Goal: Task Accomplishment & Management: Manage account settings

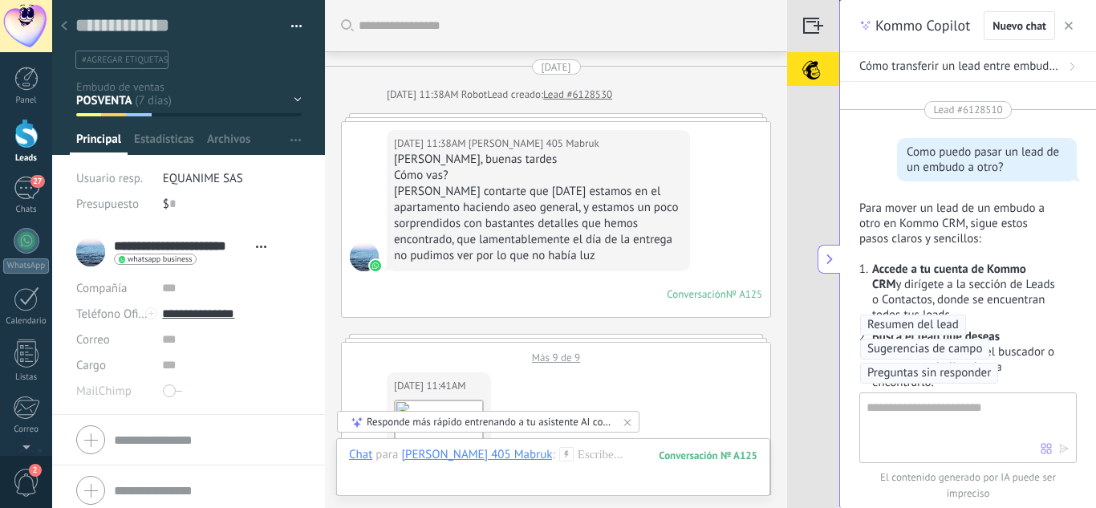
click at [64, 22] on icon at bounding box center [64, 26] width 6 height 10
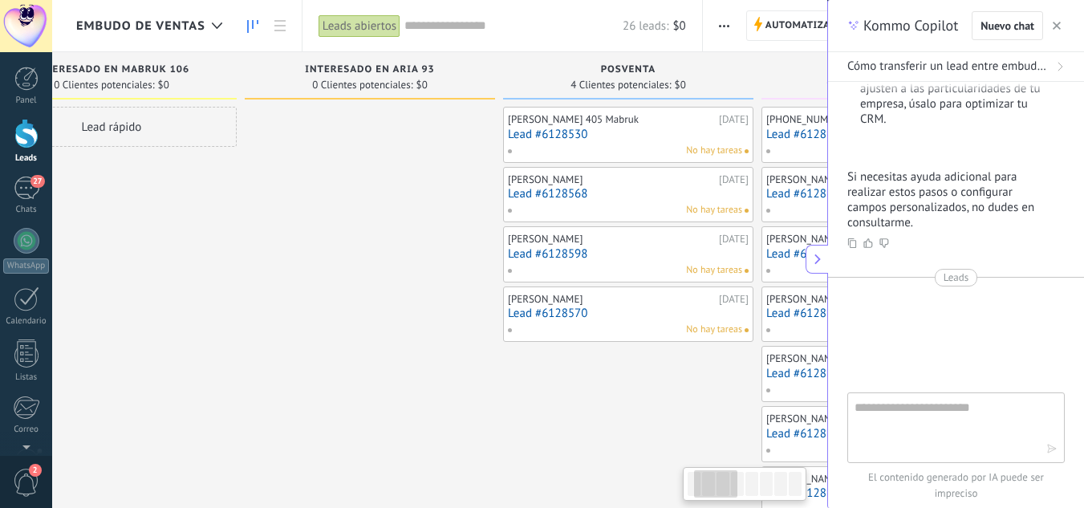
drag, startPoint x: 388, startPoint y: 167, endPoint x: 314, endPoint y: 156, distance: 75.3
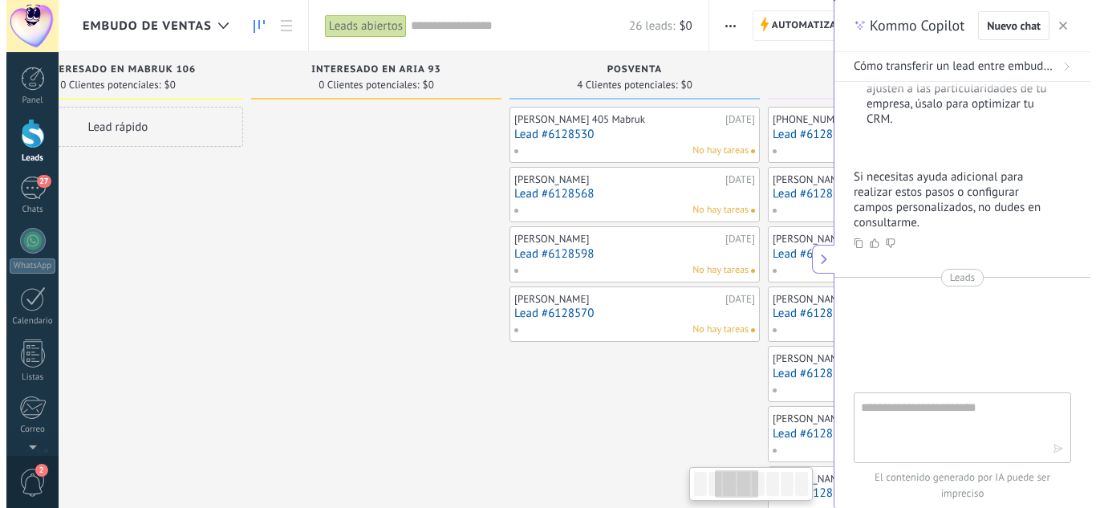
scroll to position [0, 394]
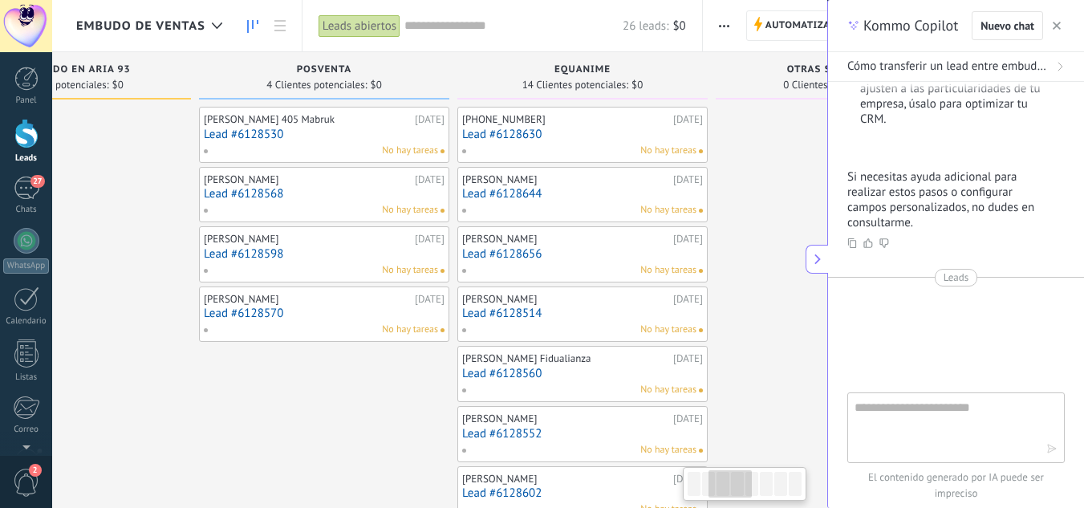
click at [1051, 19] on button "button" at bounding box center [1056, 25] width 16 height 19
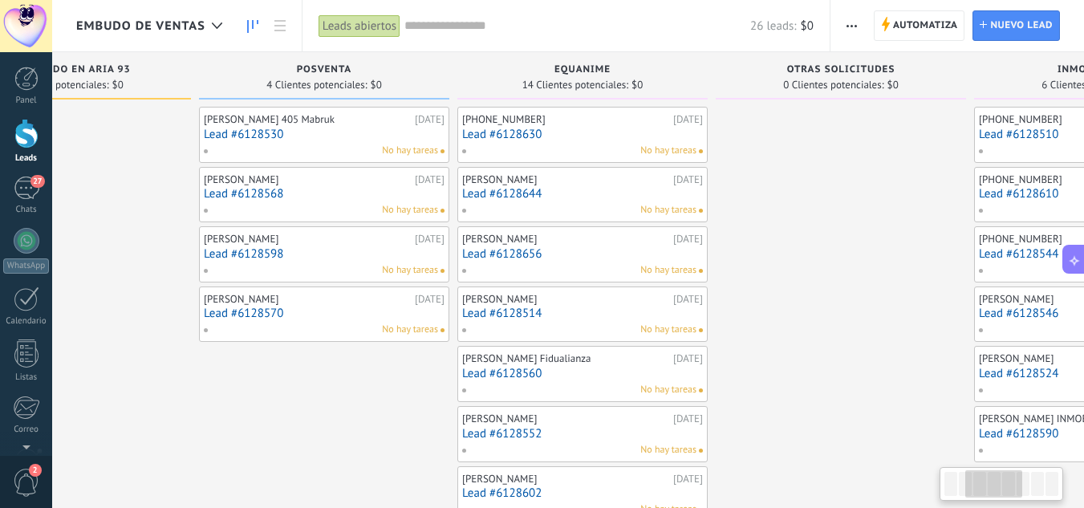
drag, startPoint x: 769, startPoint y: 213, endPoint x: 191, endPoint y: 209, distance: 578.3
drag, startPoint x: 191, startPoint y: 209, endPoint x: 22, endPoint y: 184, distance: 170.1
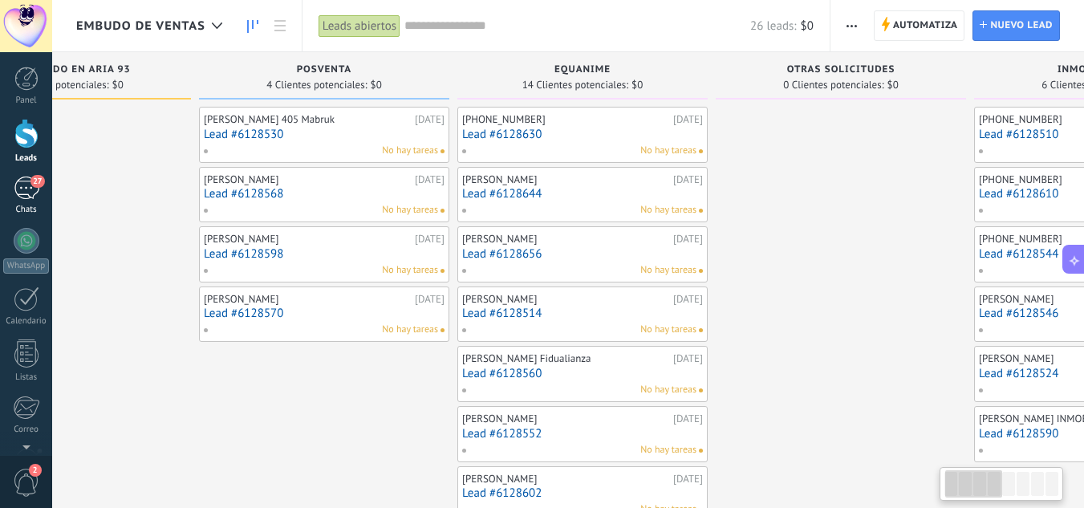
click at [22, 187] on div "27" at bounding box center [27, 187] width 26 height 23
click at [22, 184] on div "27" at bounding box center [27, 187] width 26 height 23
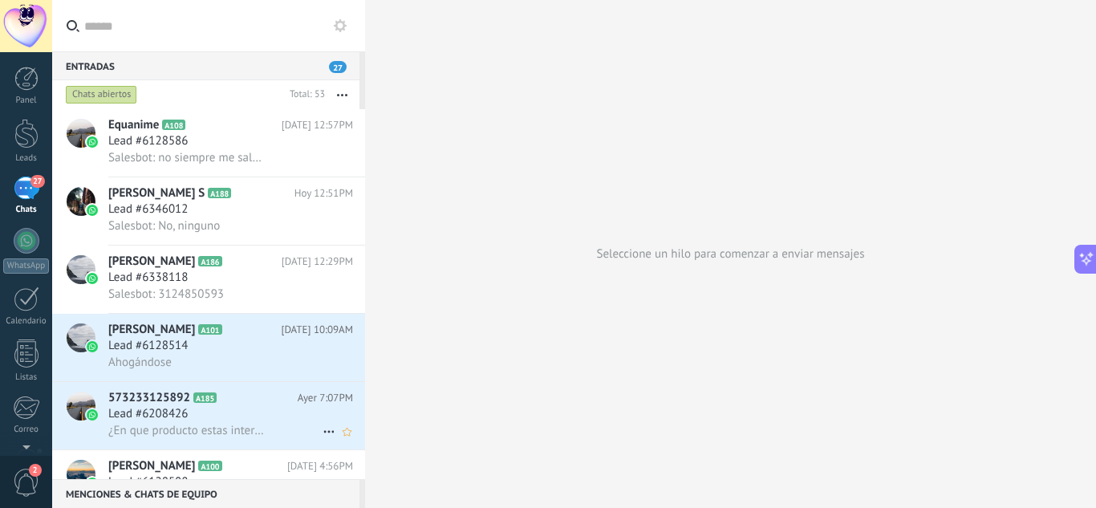
click at [170, 403] on span "573233125892" at bounding box center [149, 398] width 82 height 16
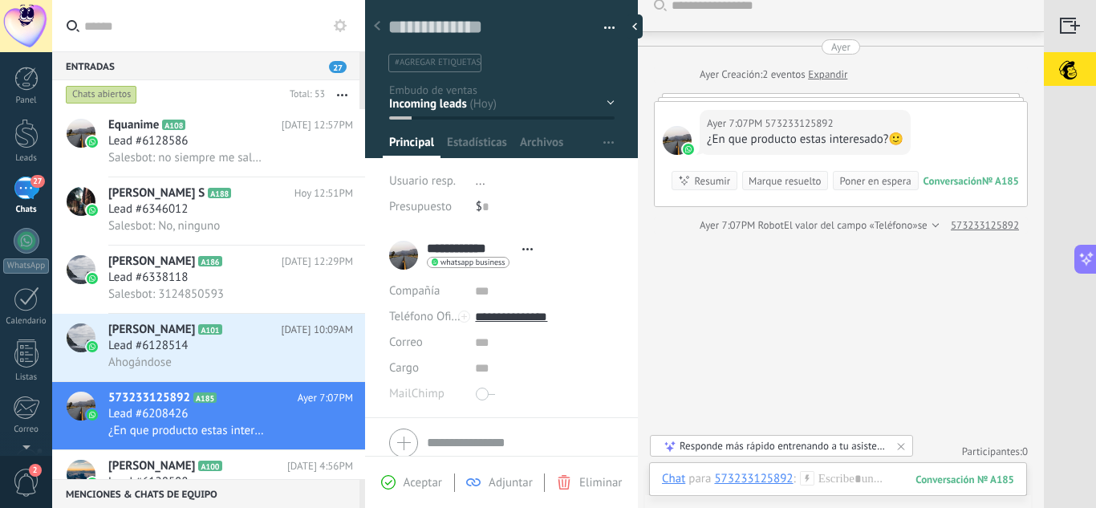
scroll to position [26, 0]
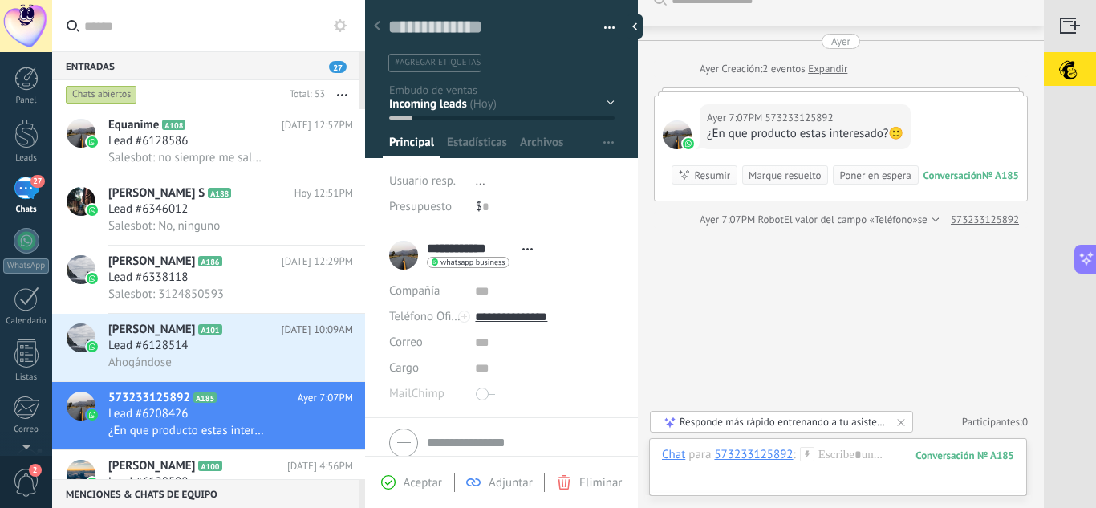
click at [601, 25] on button "button" at bounding box center [603, 28] width 23 height 24
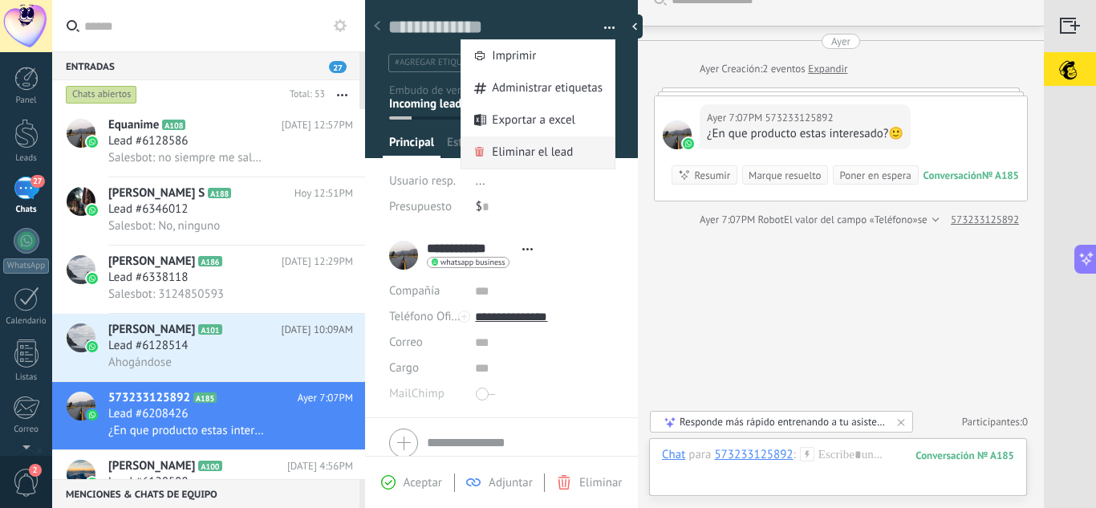
click at [525, 154] on span "Eliminar el lead" at bounding box center [532, 152] width 81 height 32
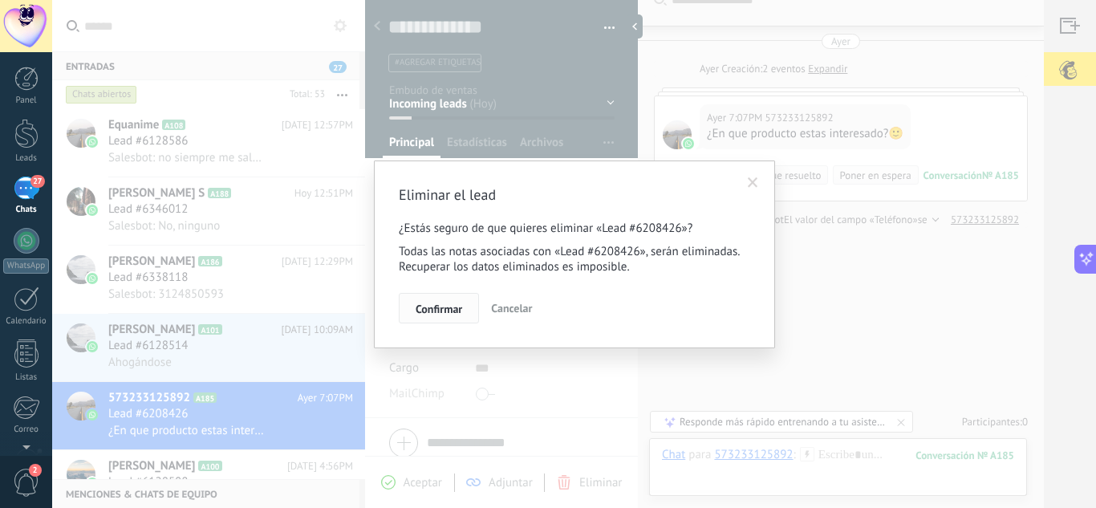
click at [438, 311] on span "Confirmar" at bounding box center [438, 308] width 47 height 11
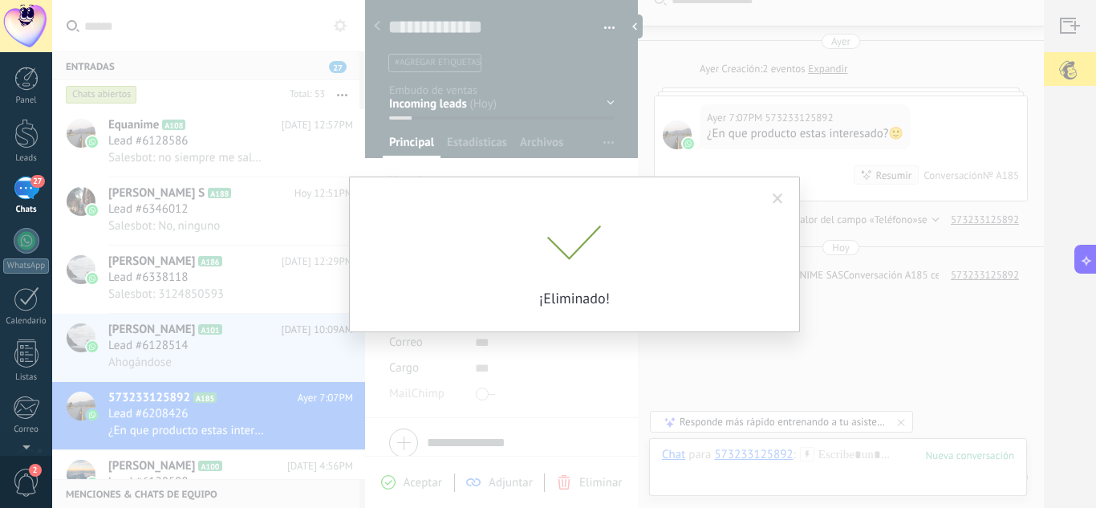
scroll to position [81, 0]
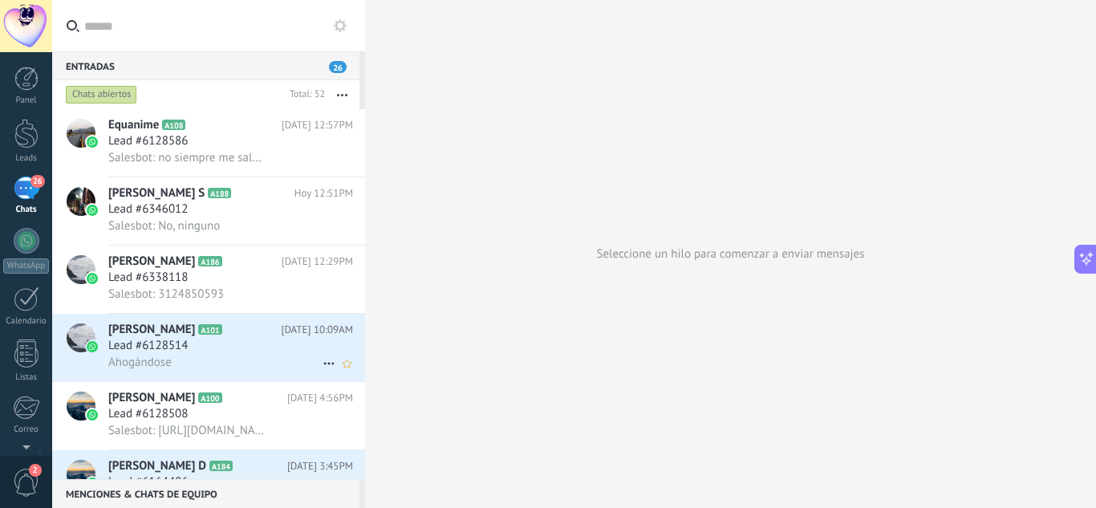
click at [198, 329] on span "A101" at bounding box center [209, 329] width 23 height 10
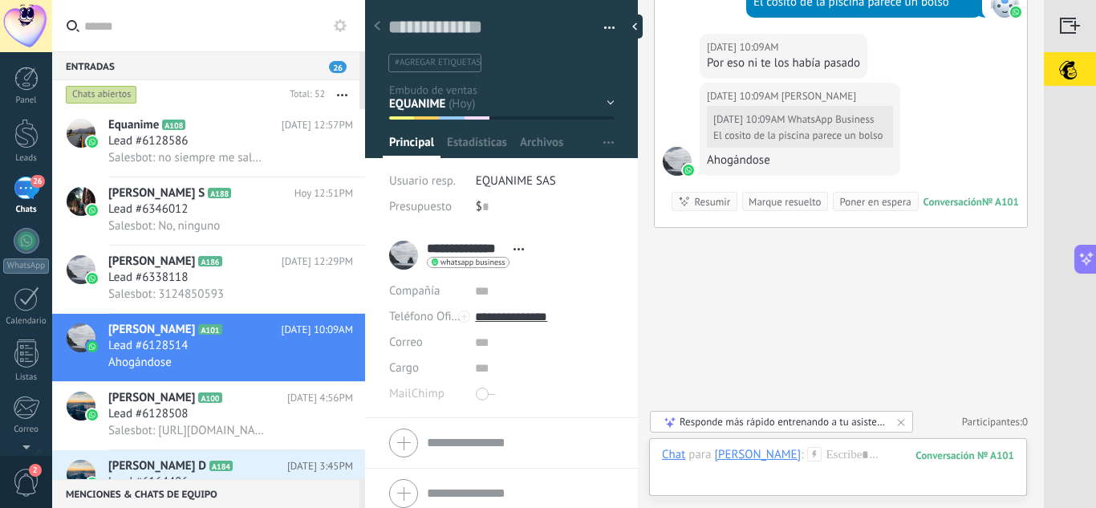
scroll to position [2979, 0]
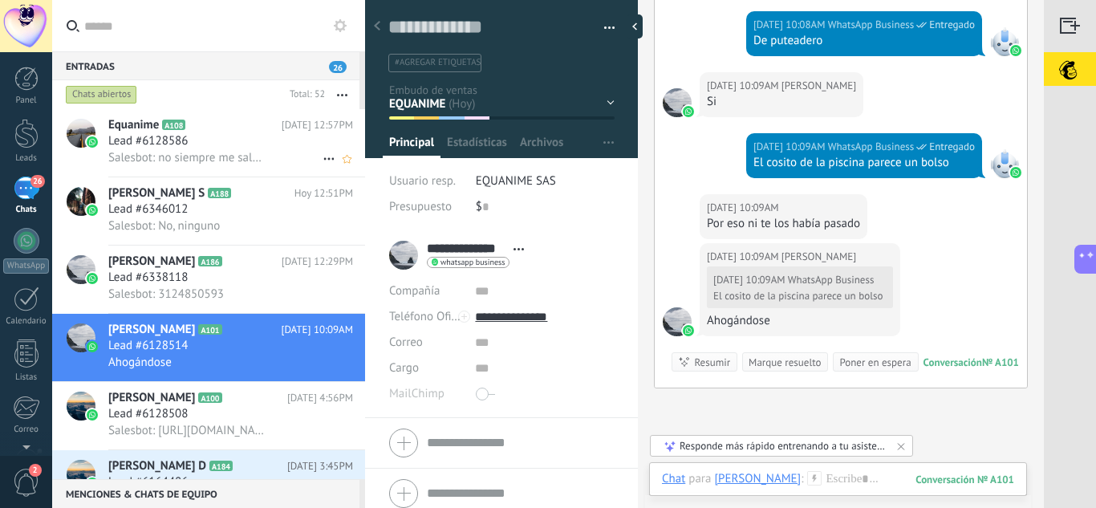
click at [170, 141] on span "Lead #6128586" at bounding box center [147, 141] width 79 height 16
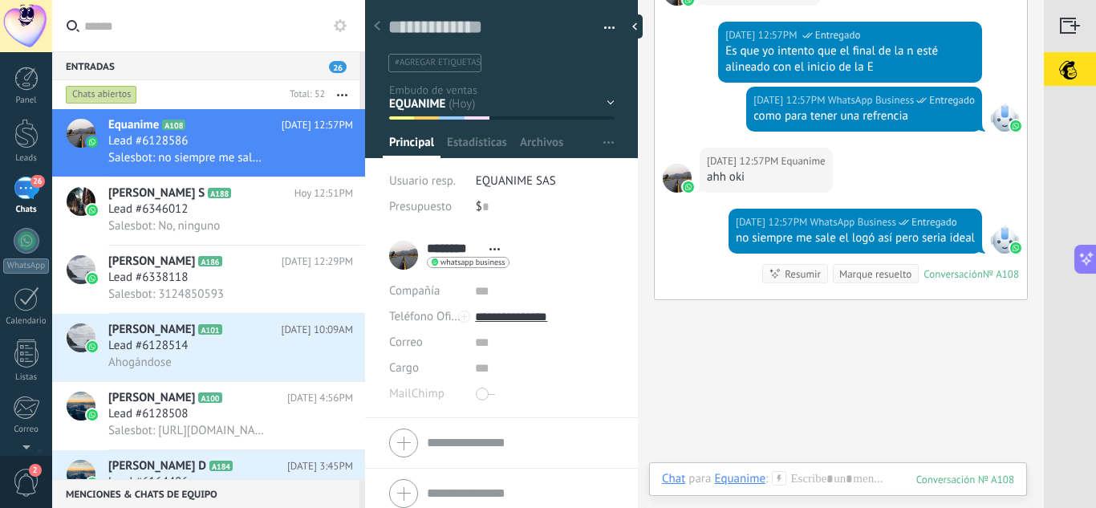
scroll to position [24, 0]
click at [201, 201] on h2 "[PERSON_NAME] S A188" at bounding box center [201, 193] width 186 height 16
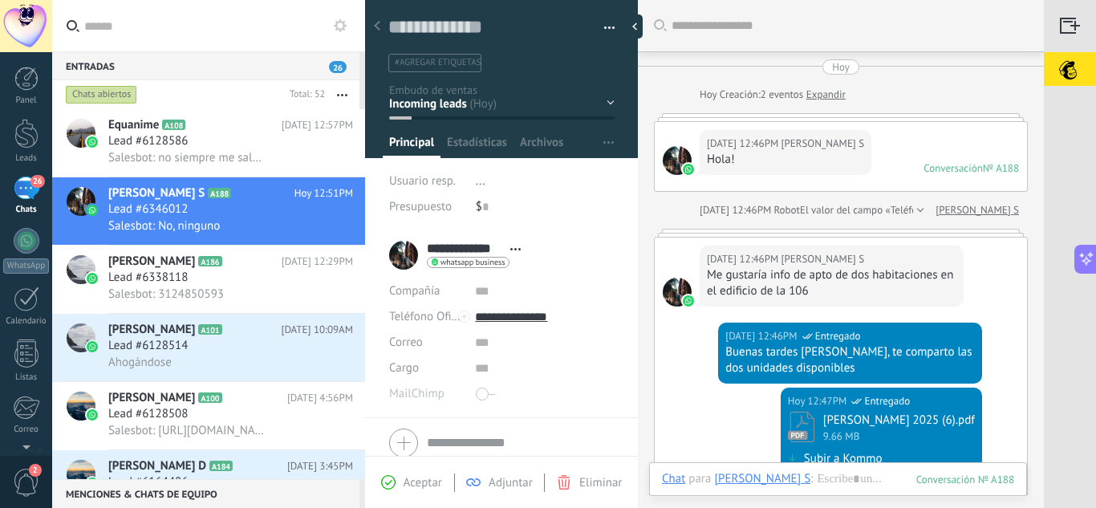
scroll to position [498, 0]
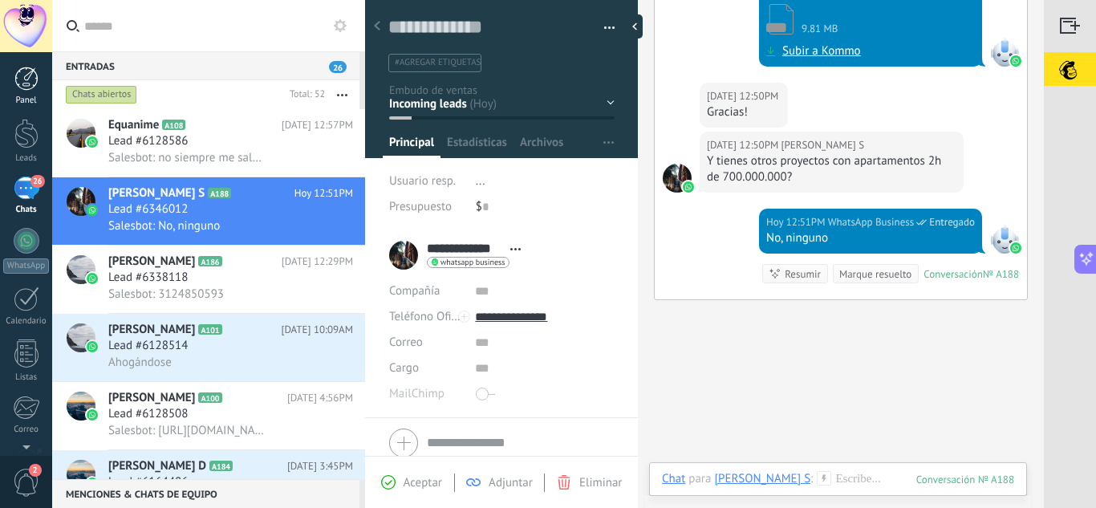
click at [24, 92] on link "Panel" at bounding box center [26, 86] width 52 height 39
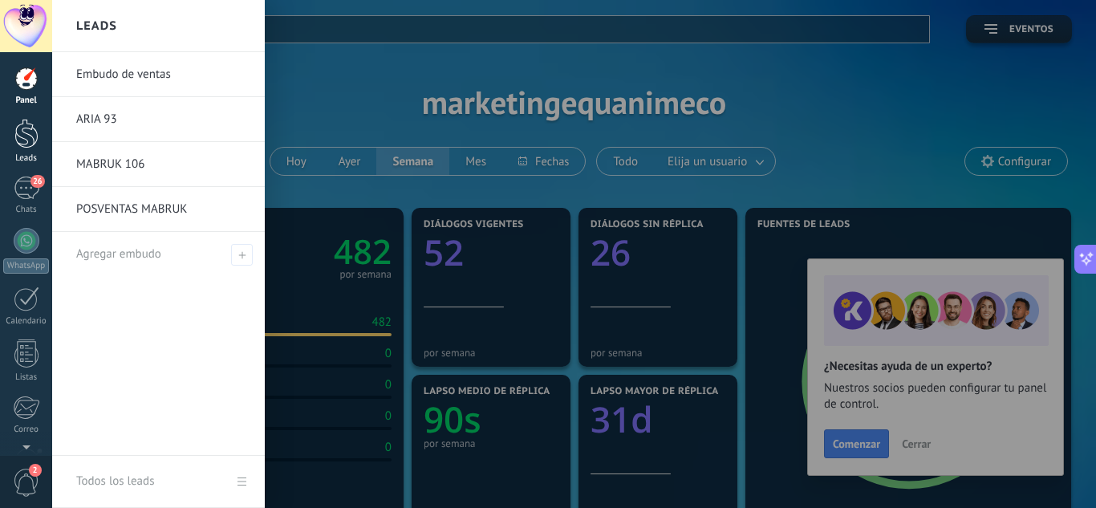
click at [31, 133] on div at bounding box center [26, 134] width 24 height 30
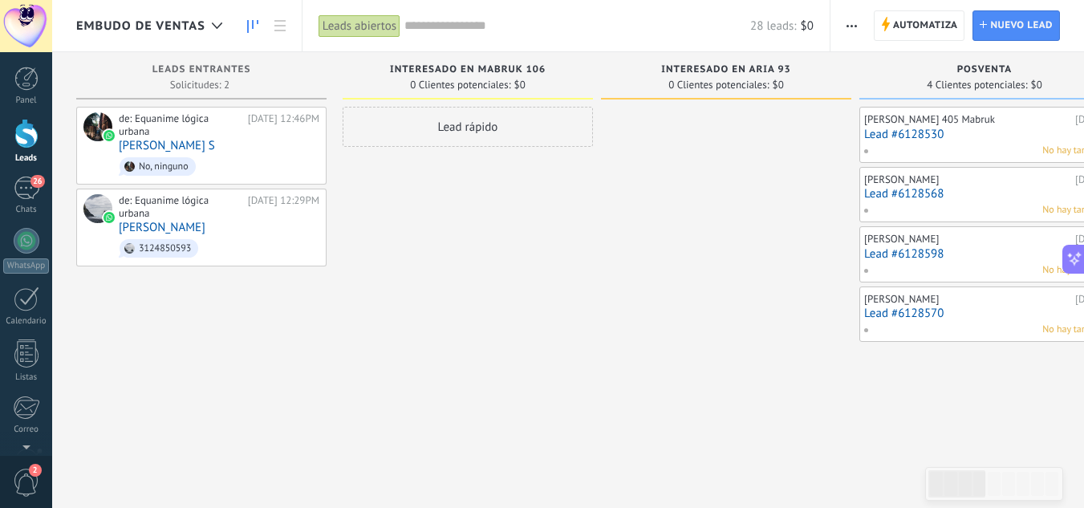
drag, startPoint x: 230, startPoint y: 300, endPoint x: 287, endPoint y: 300, distance: 56.9
click at [258, 220] on icon at bounding box center [256, 227] width 14 height 14
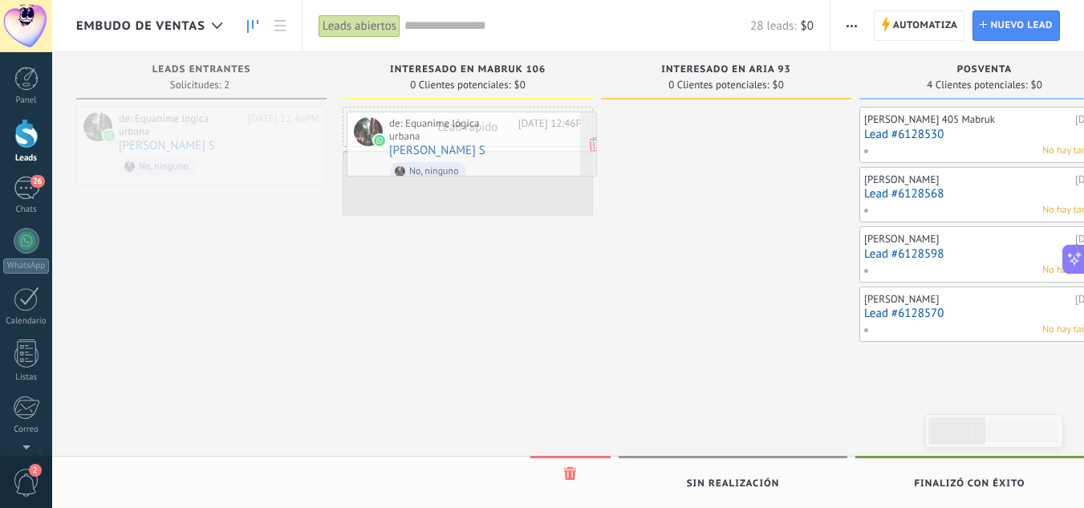
drag, startPoint x: 198, startPoint y: 131, endPoint x: 468, endPoint y: 136, distance: 270.3
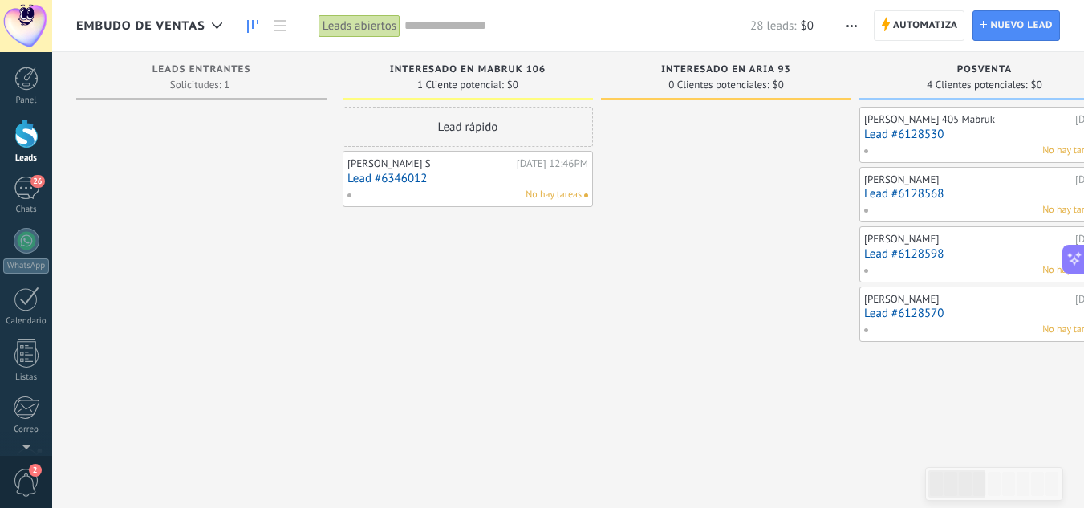
click at [483, 177] on link "Lead #6346012" at bounding box center [467, 179] width 241 height 14
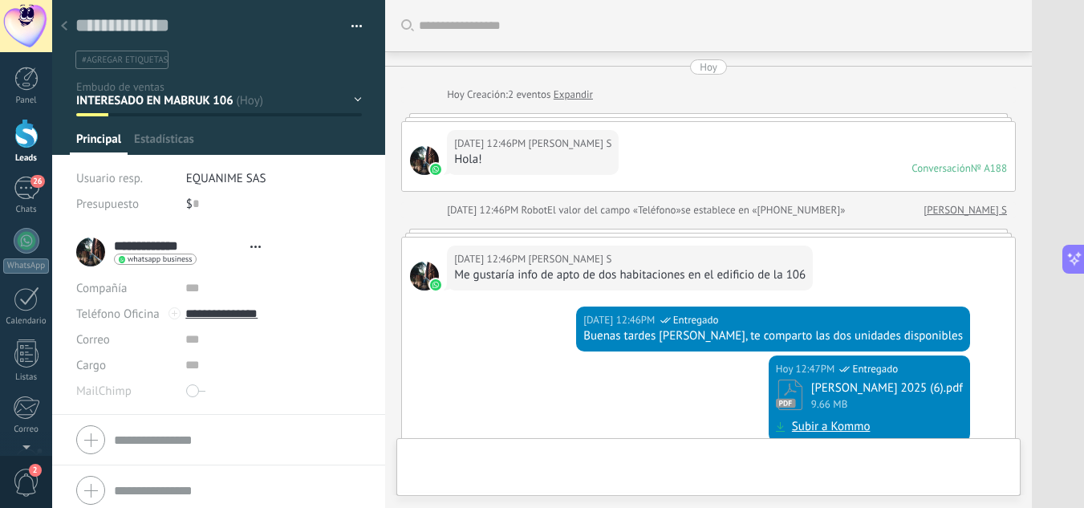
type textarea "**********"
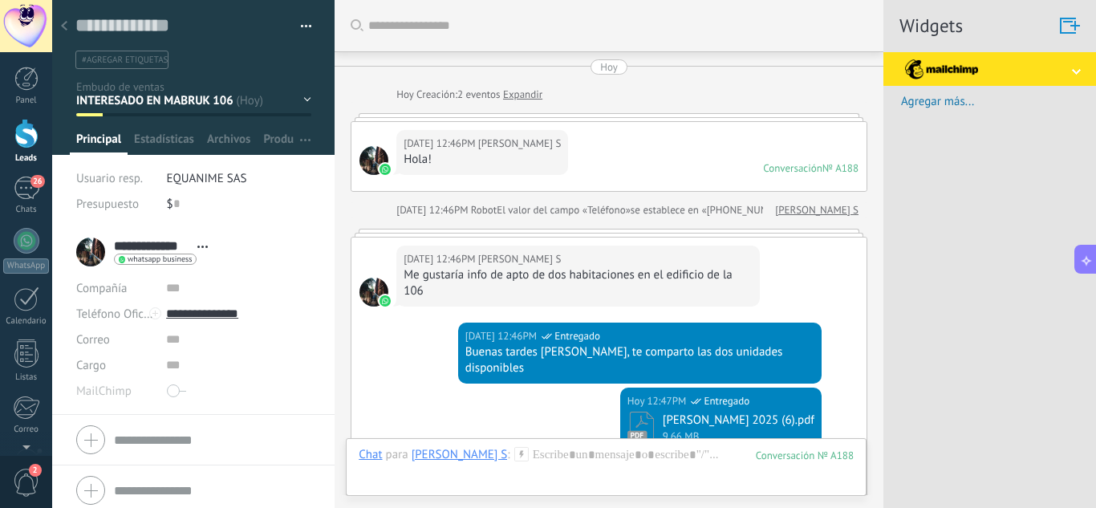
scroll to position [570, 0]
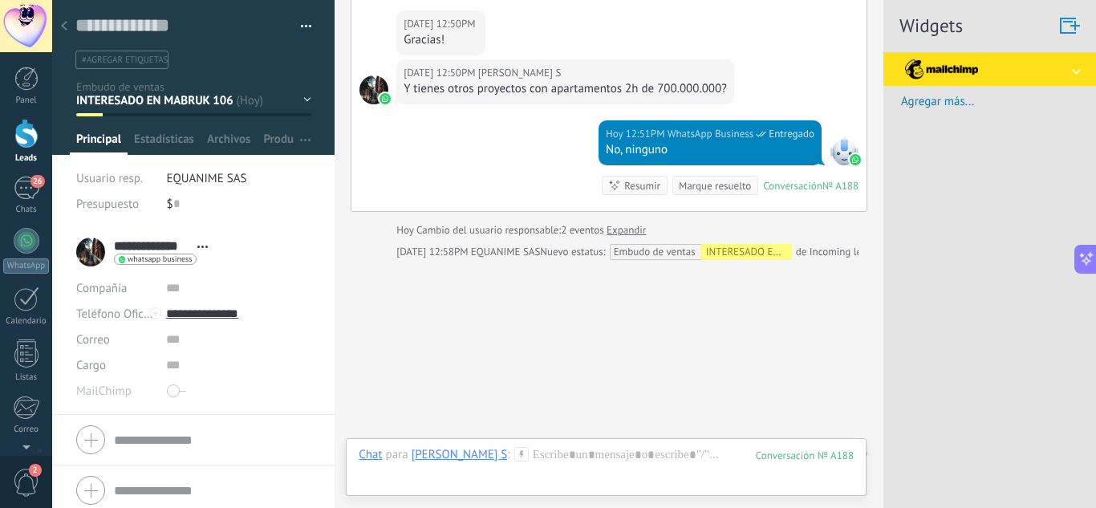
click at [308, 18] on div "Guardar y crear Imprimir Administrar etiquetas Exportar a excel" at bounding box center [193, 34] width 283 height 69
click at [297, 26] on button "button" at bounding box center [300, 26] width 23 height 24
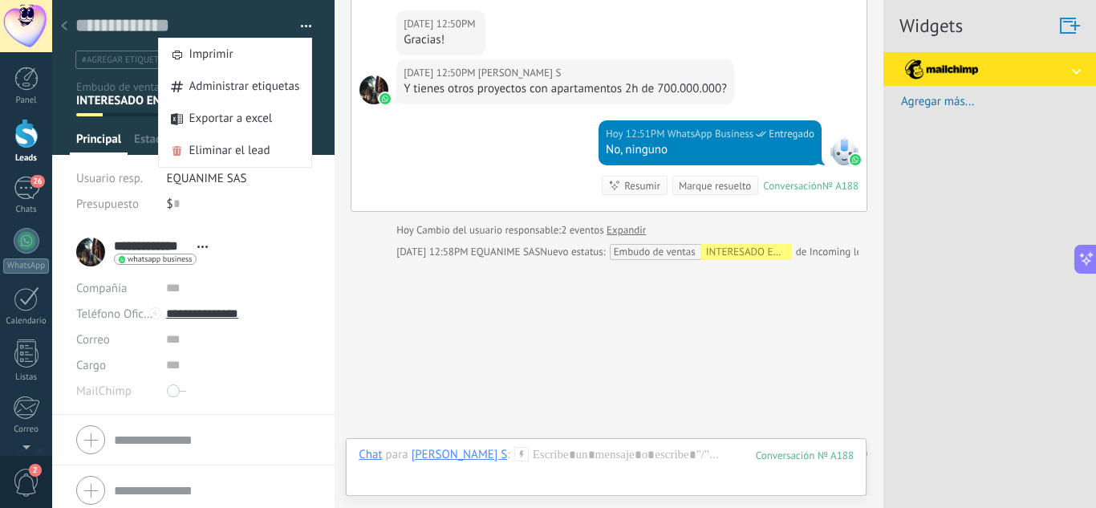
click at [297, 26] on button "button" at bounding box center [300, 26] width 23 height 24
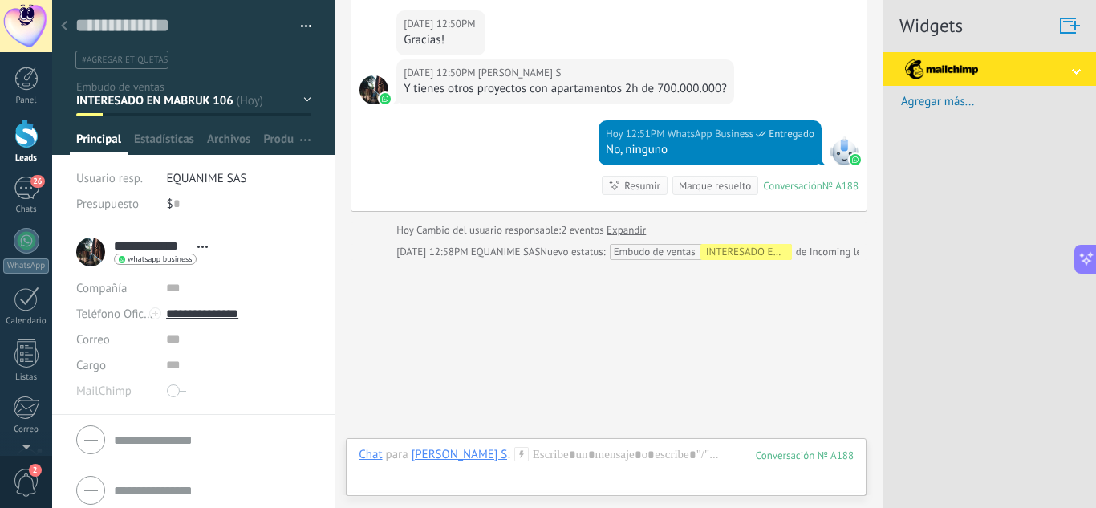
click at [0, 0] on div "INTERESADO EN MABRUK 106 INTERESADO EN ARIA 93 POSVENTA EQUANIME OTRAS SOLICITU…" at bounding box center [0, 0] width 0 height 0
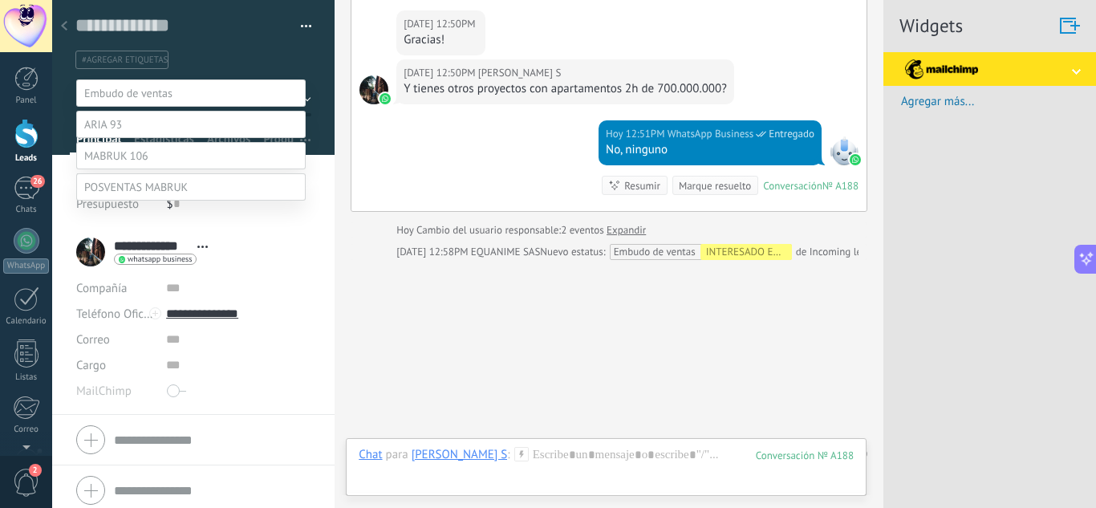
click at [163, 169] on label at bounding box center [190, 155] width 229 height 27
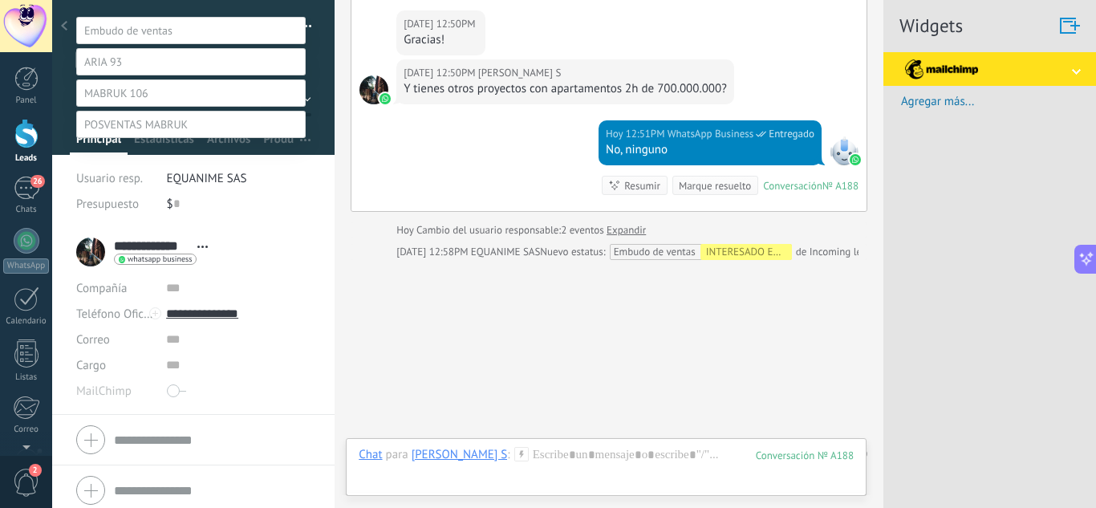
click at [0, 0] on label "ENVIÒ INFORMACIÒN WHATSAPP" at bounding box center [0, 0] width 0 height 0
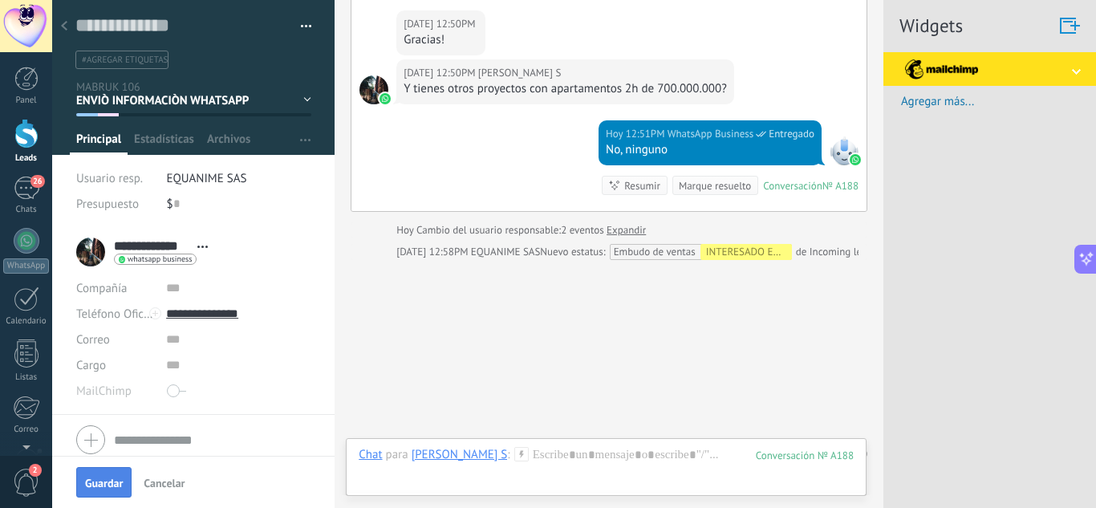
click at [107, 491] on button "Guardar" at bounding box center [103, 482] width 55 height 30
